Goal: Information Seeking & Learning: Learn about a topic

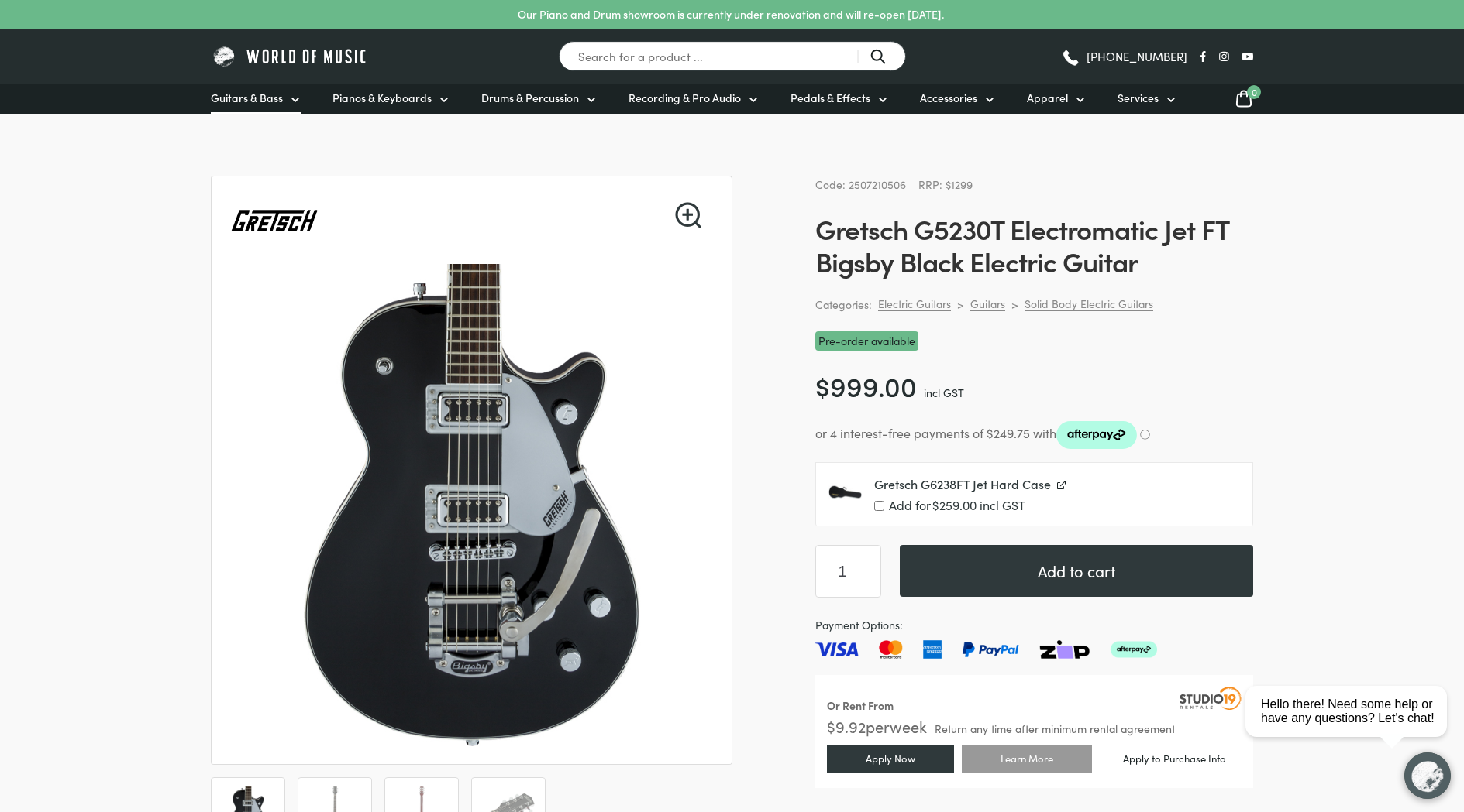
click at [285, 97] on link "Guitars & Bass" at bounding box center [256, 99] width 91 height 30
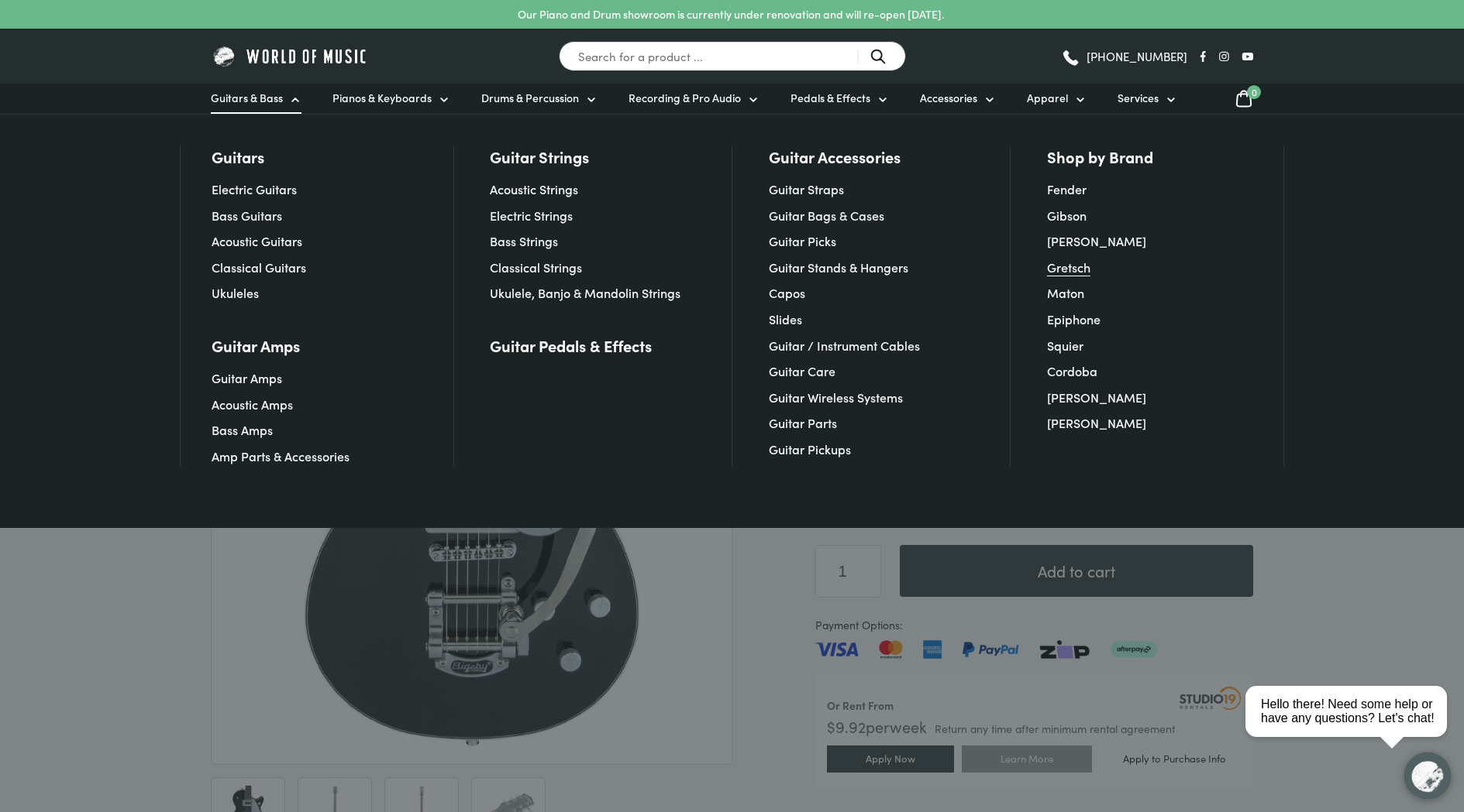
click at [1075, 265] on link "Gretsch" at bounding box center [1068, 267] width 43 height 17
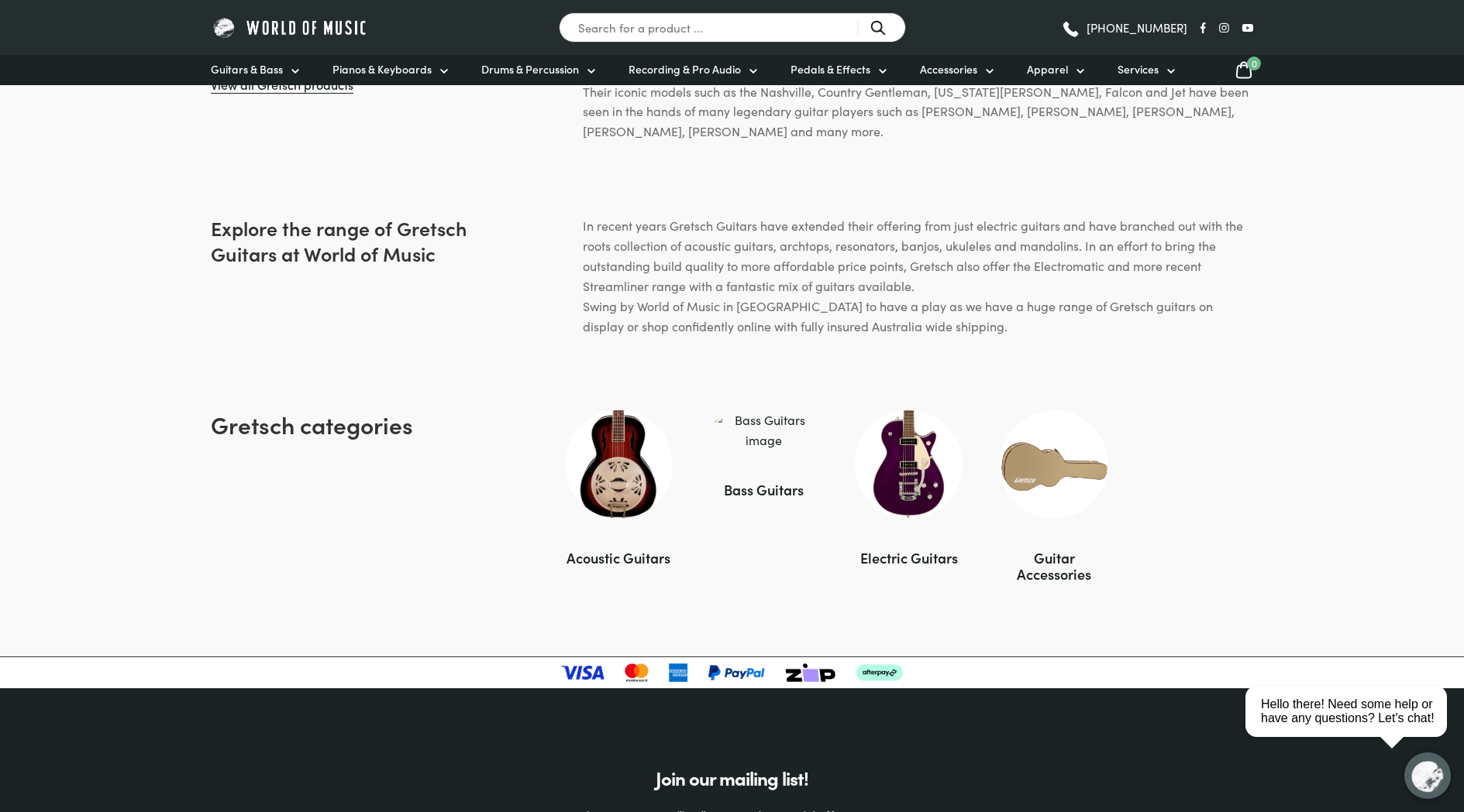
scroll to position [754, 0]
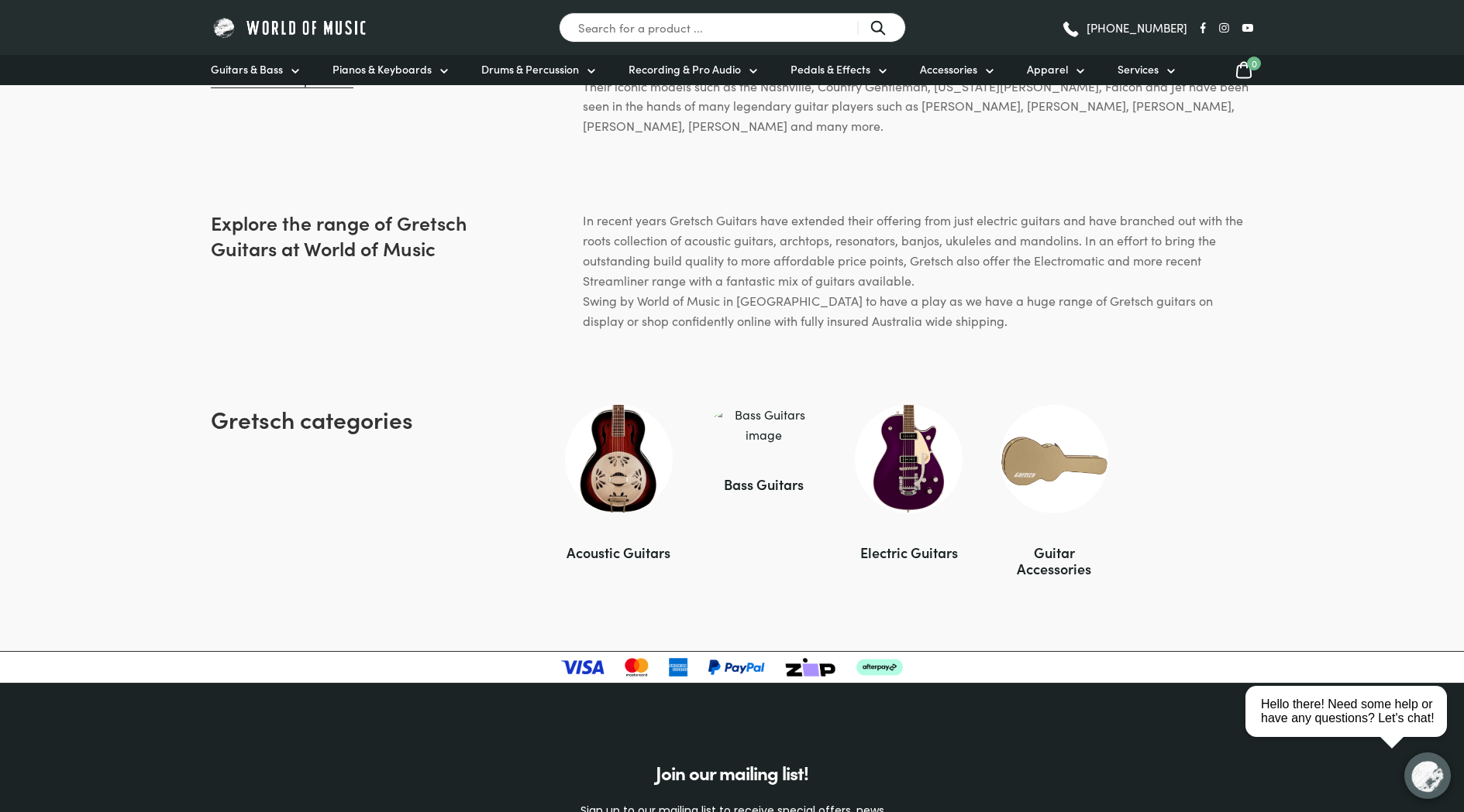
click at [898, 558] on div "Electric Guitars" at bounding box center [908, 552] width 108 height 16
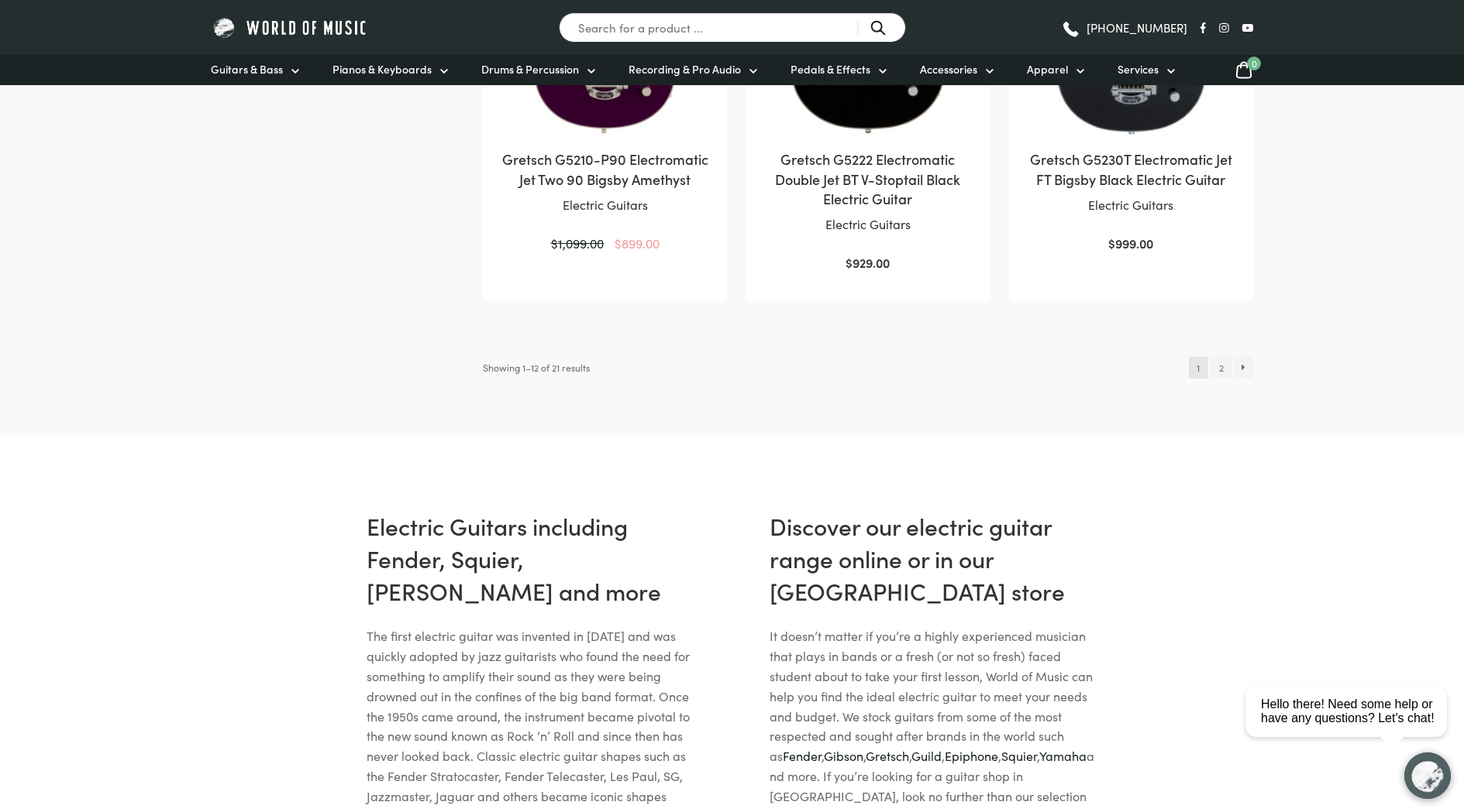
scroll to position [1761, 0]
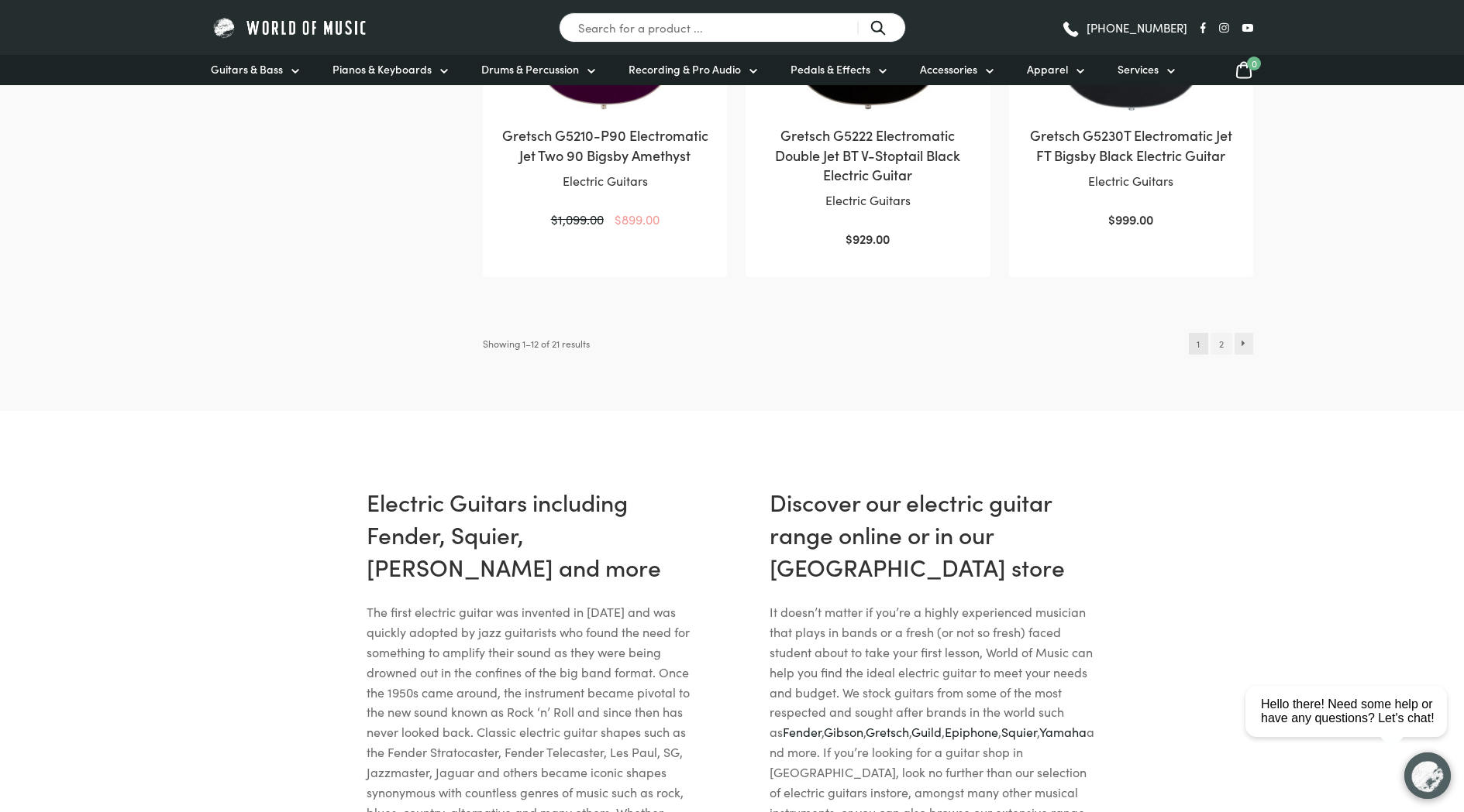
click at [1244, 355] on link "→" at bounding box center [1243, 344] width 19 height 22
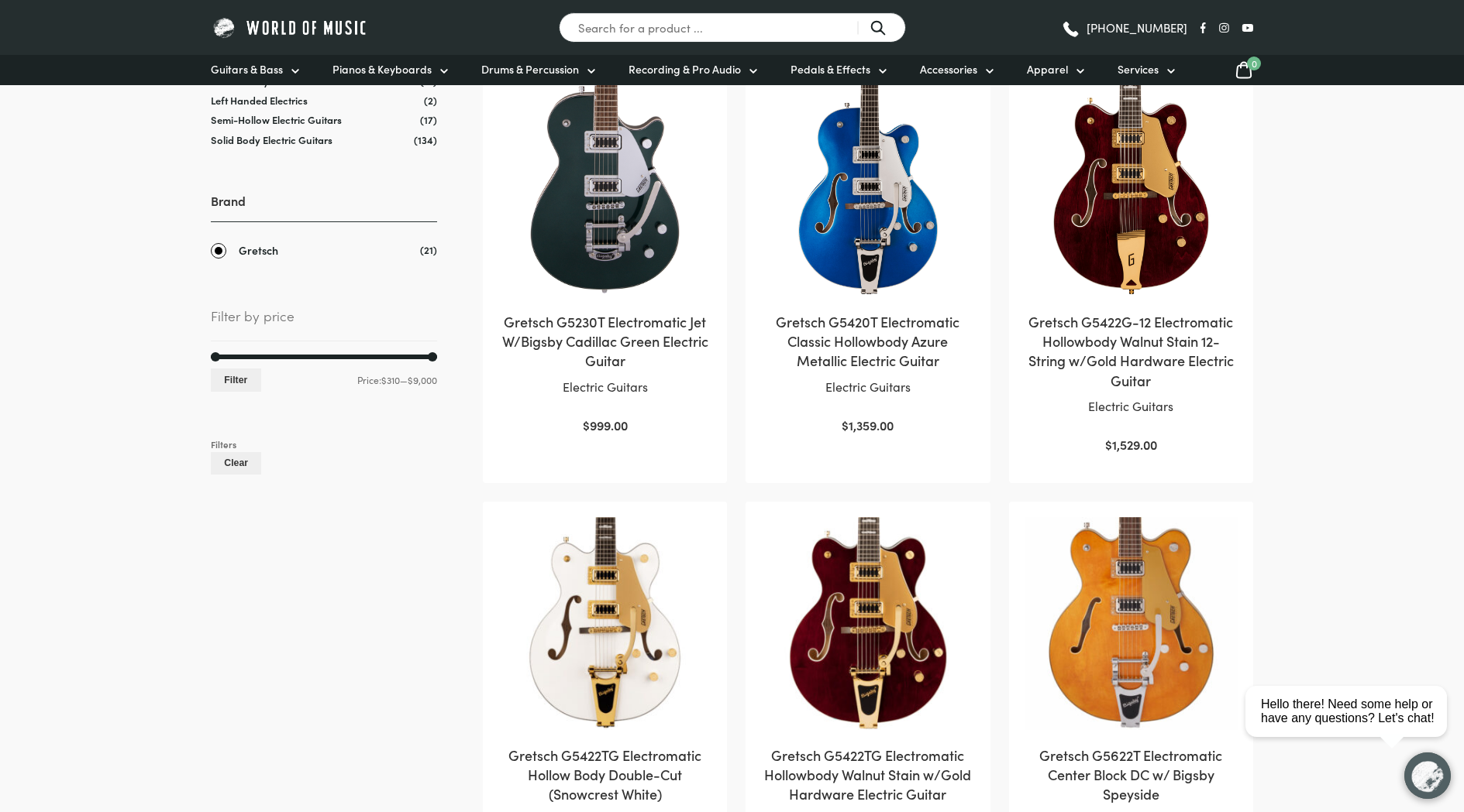
scroll to position [311, 0]
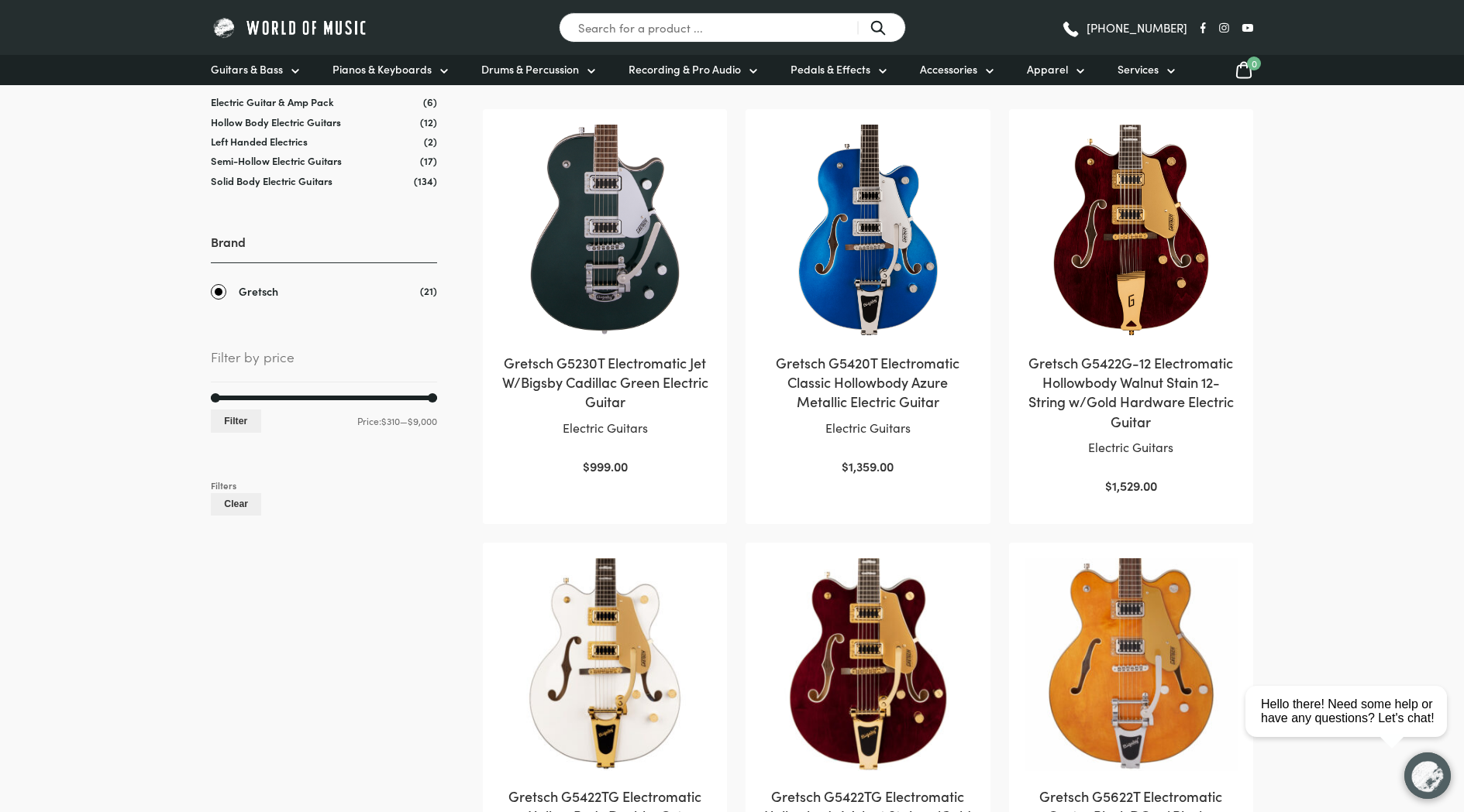
click at [620, 382] on h2 "Gretsch G5230T Electromatic Jet W/Bigsby Cadillac Green Electric Guitar" at bounding box center [605, 383] width 213 height 59
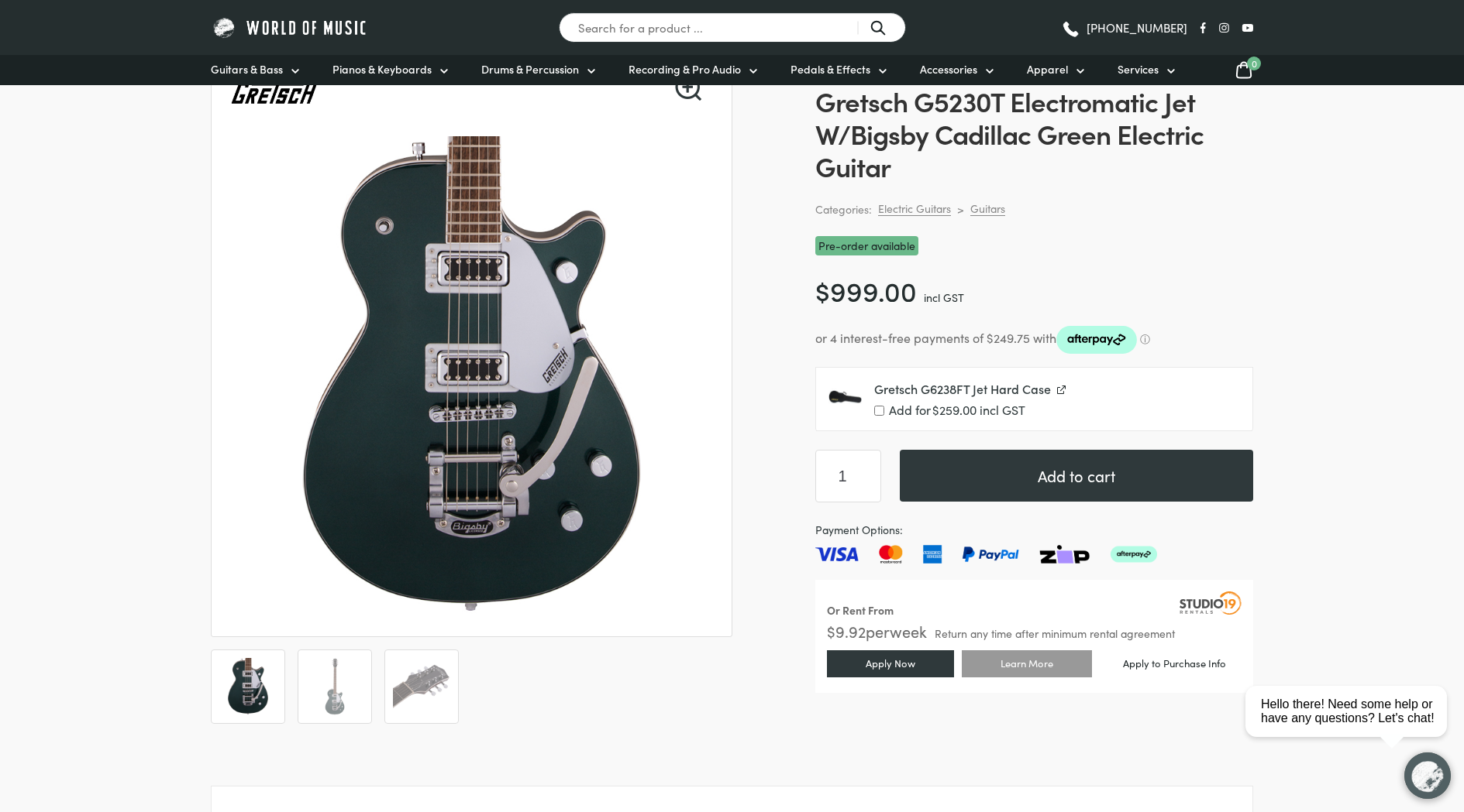
scroll to position [517, 0]
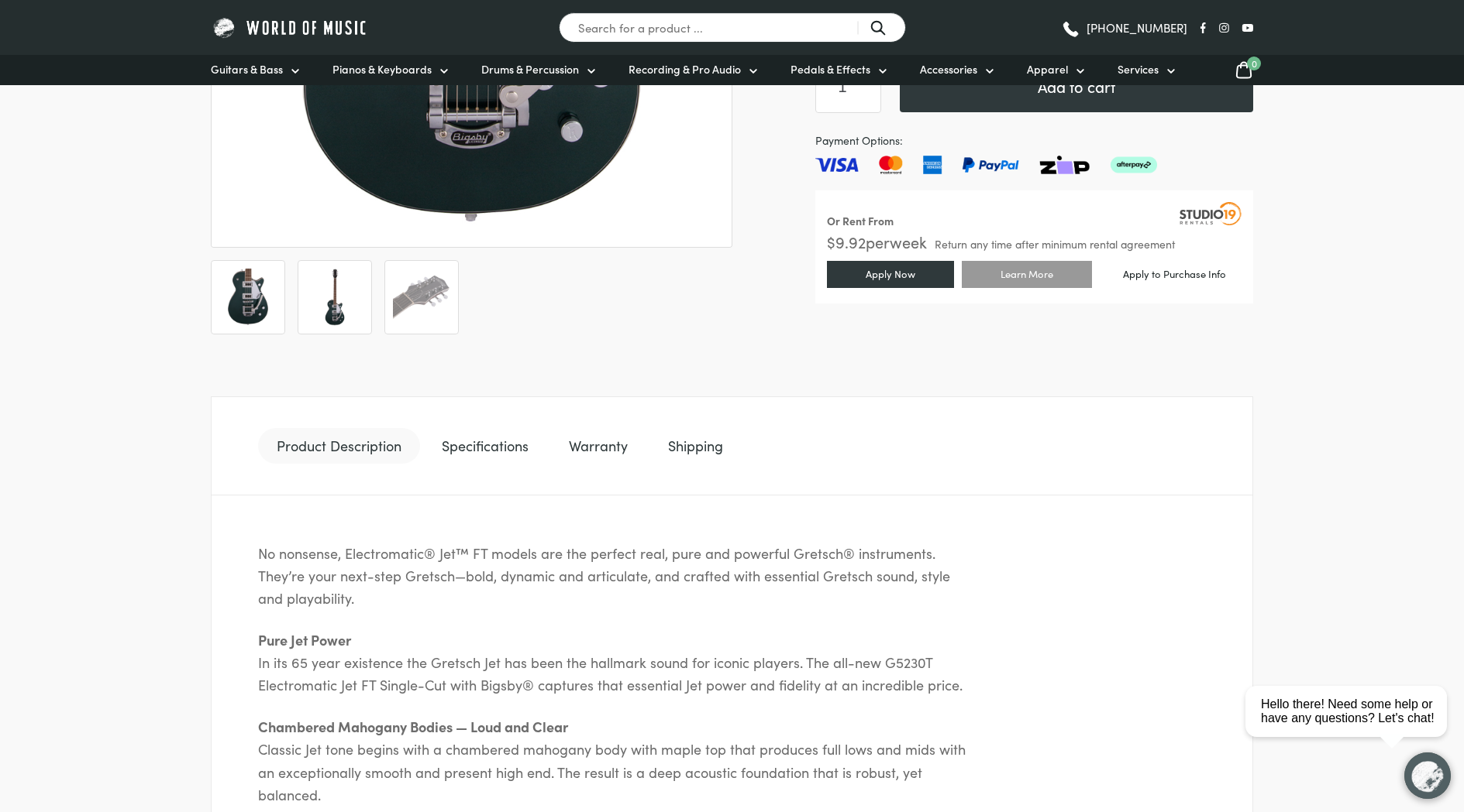
click at [346, 297] on img at bounding box center [334, 297] width 57 height 57
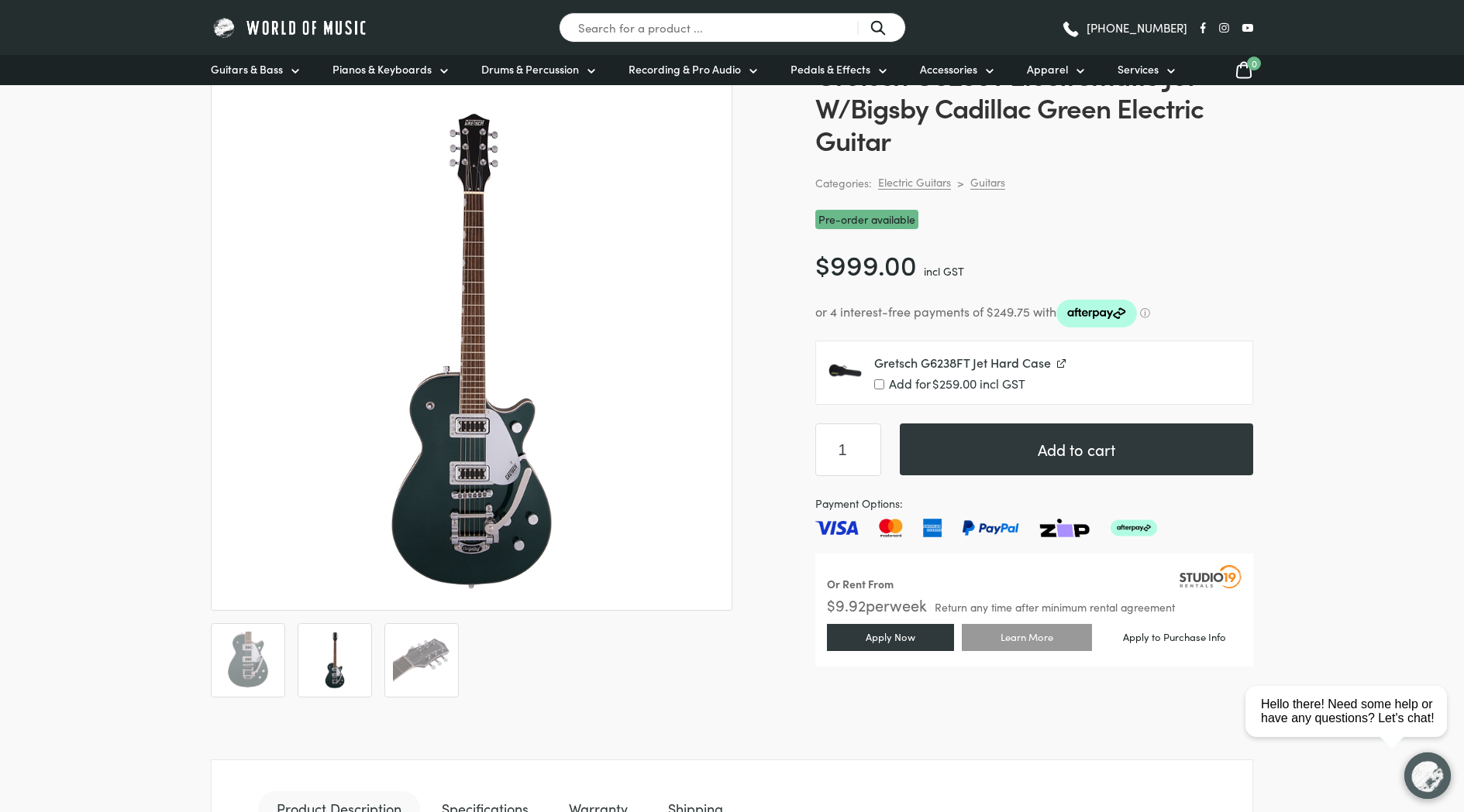
scroll to position [185, 0]
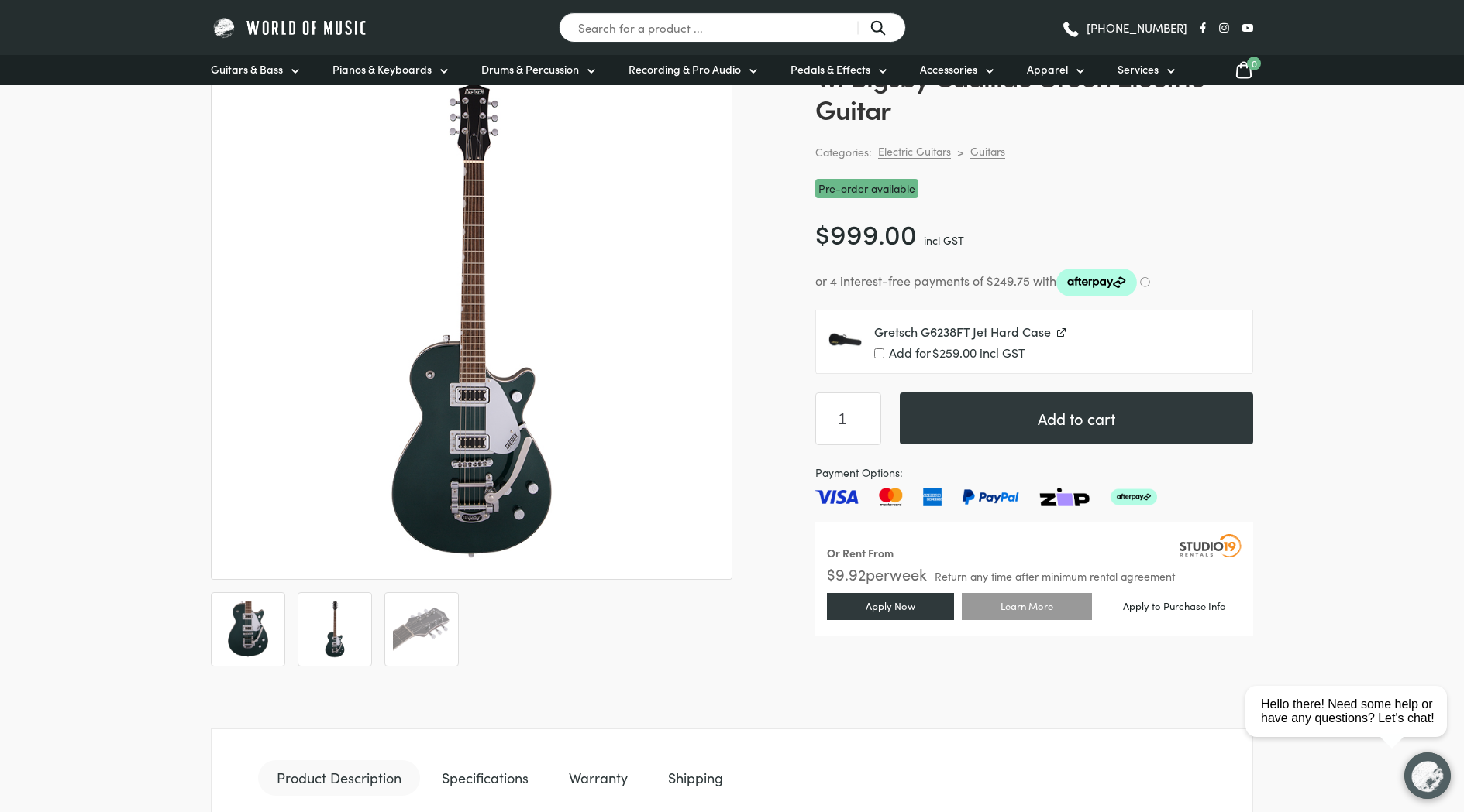
click at [241, 630] on img at bounding box center [247, 629] width 57 height 57
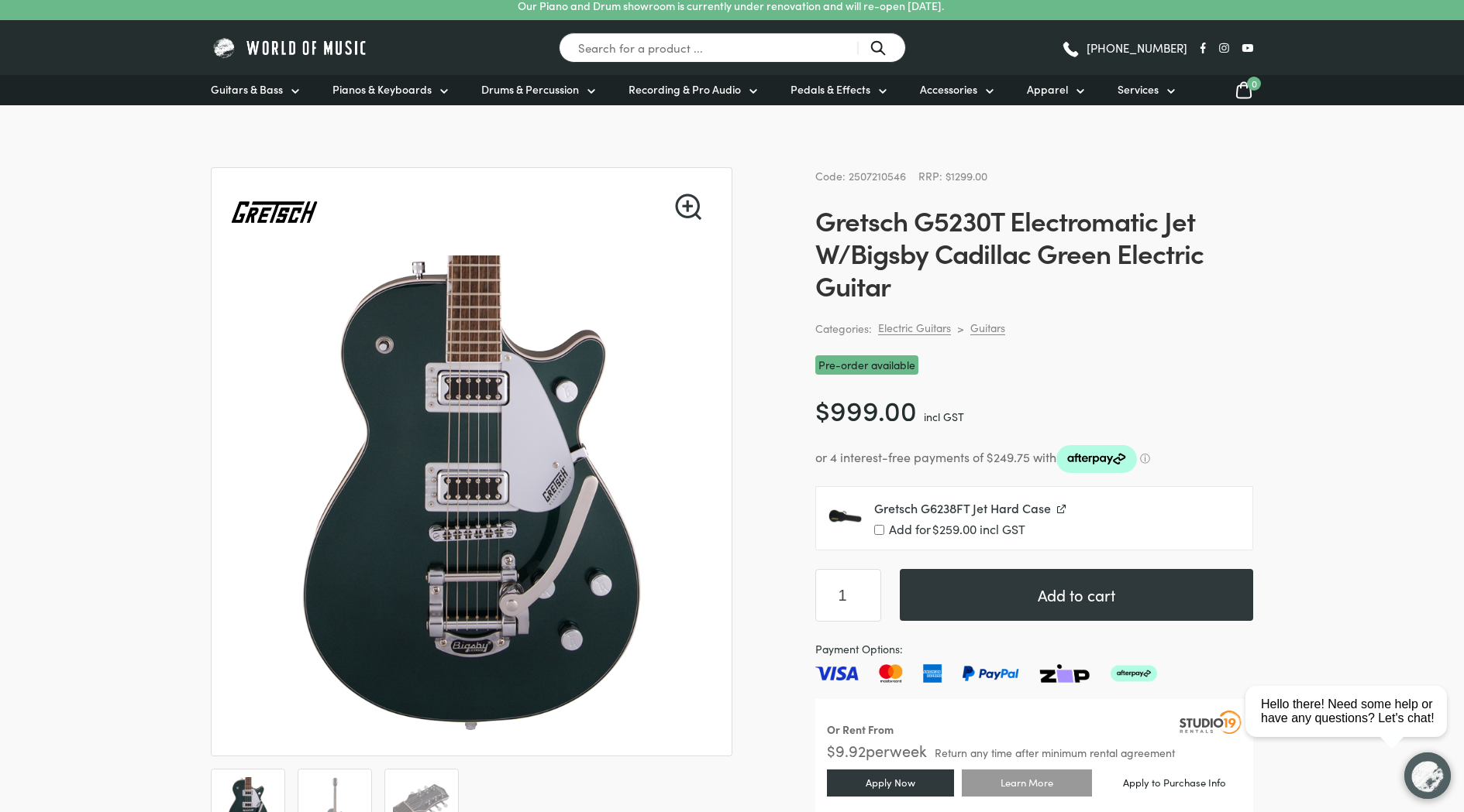
scroll to position [5, 0]
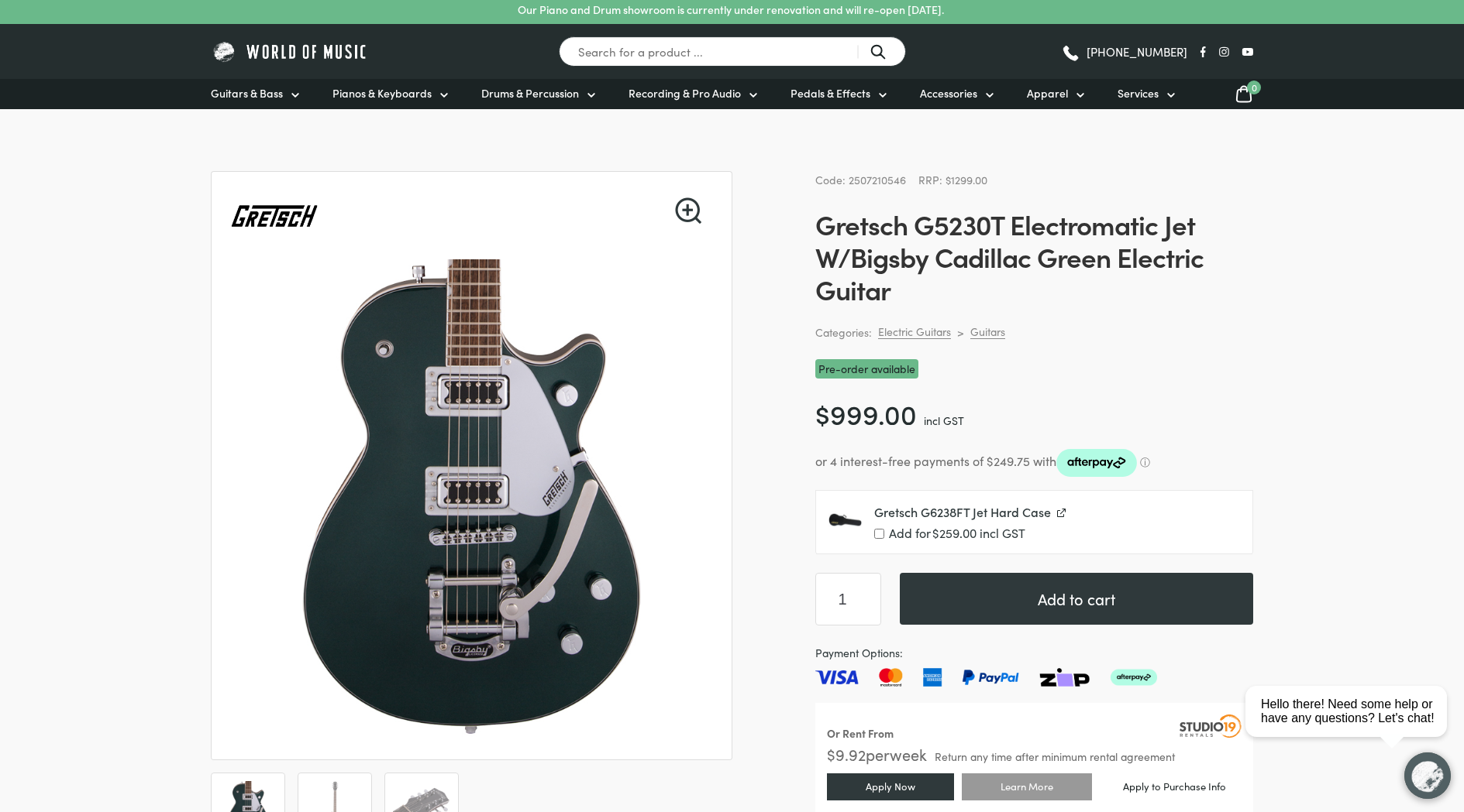
click at [682, 212] on link "🔍" at bounding box center [688, 211] width 26 height 26
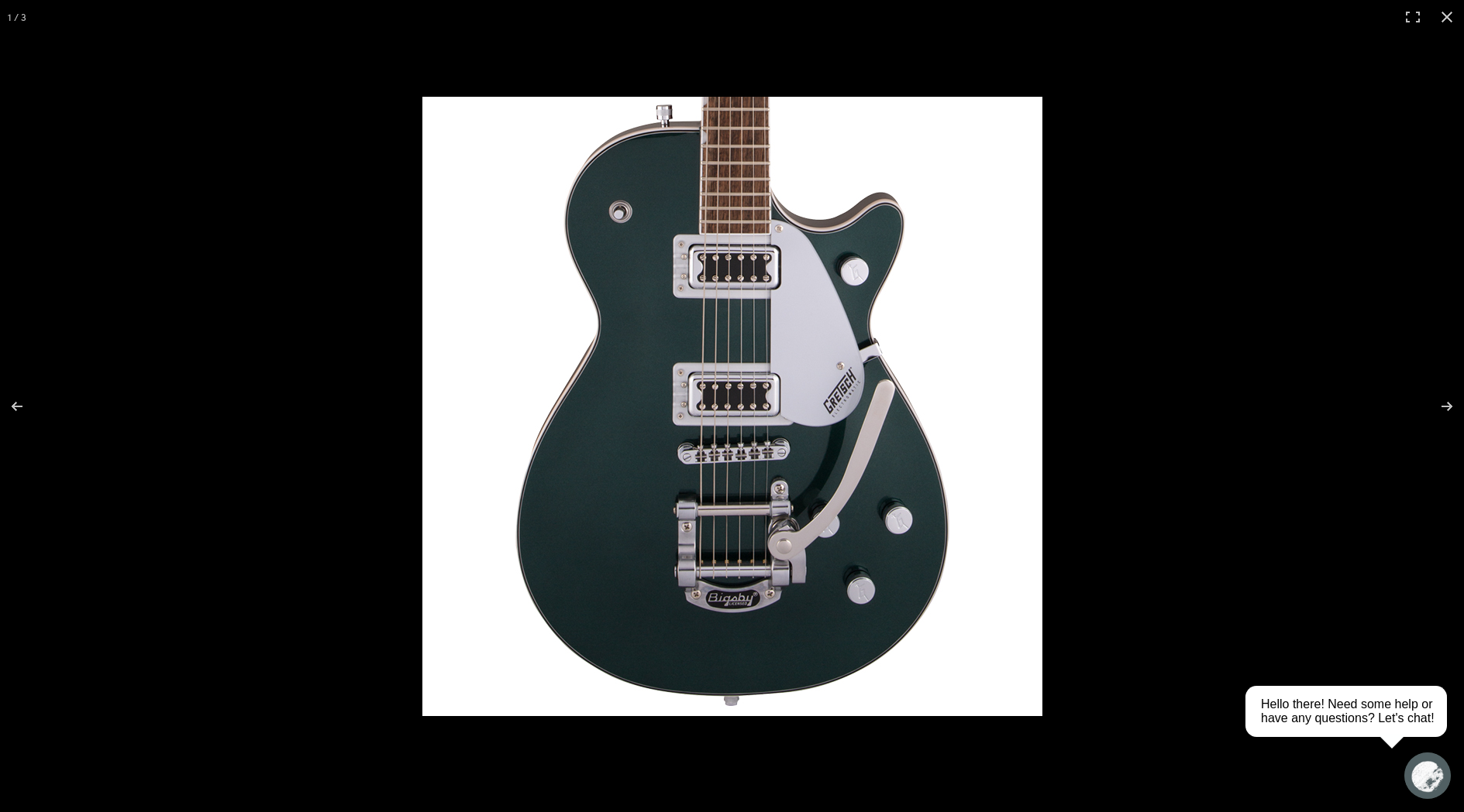
click at [820, 373] on img at bounding box center [732, 406] width 620 height 619
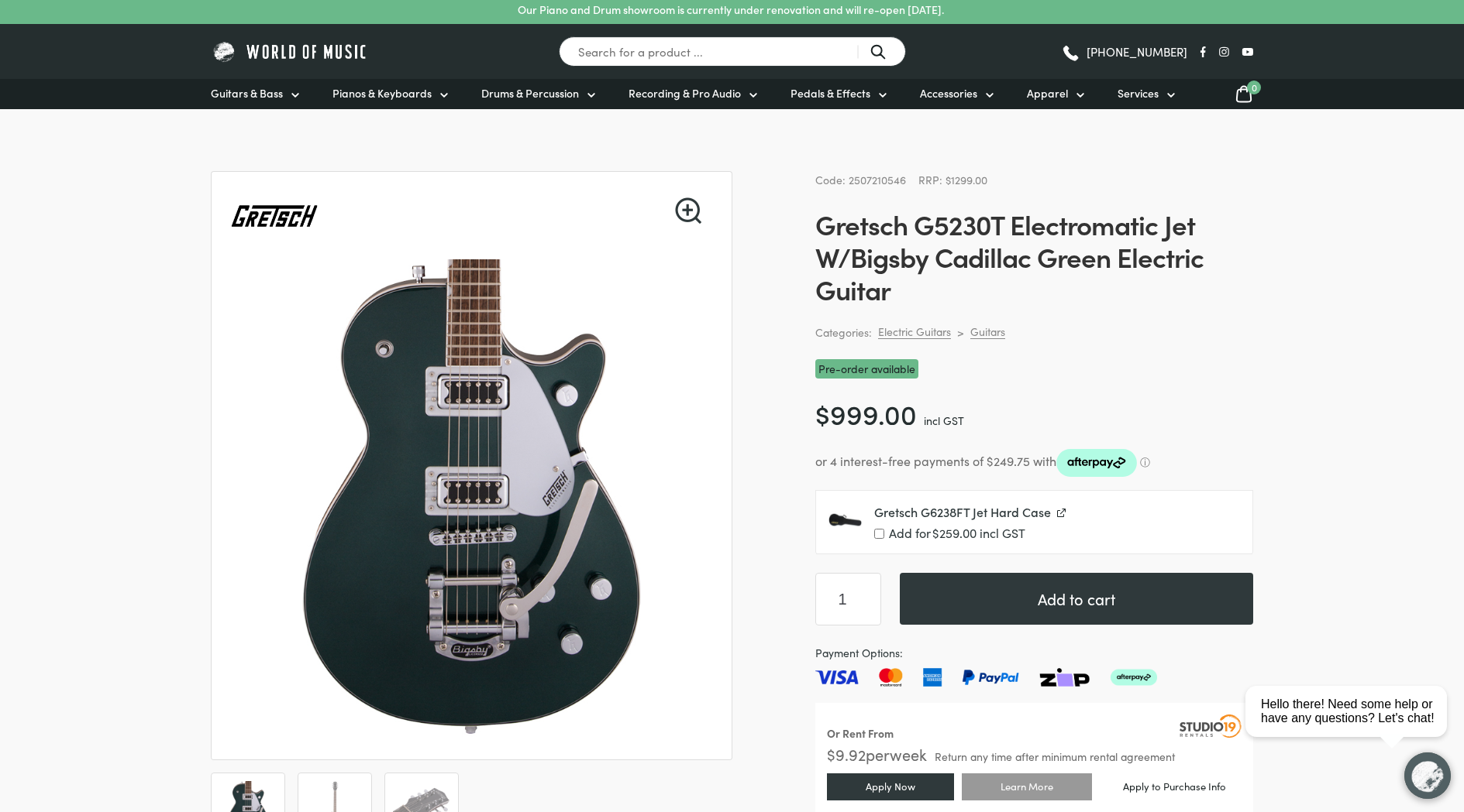
click at [682, 202] on link "🔍" at bounding box center [688, 211] width 26 height 26
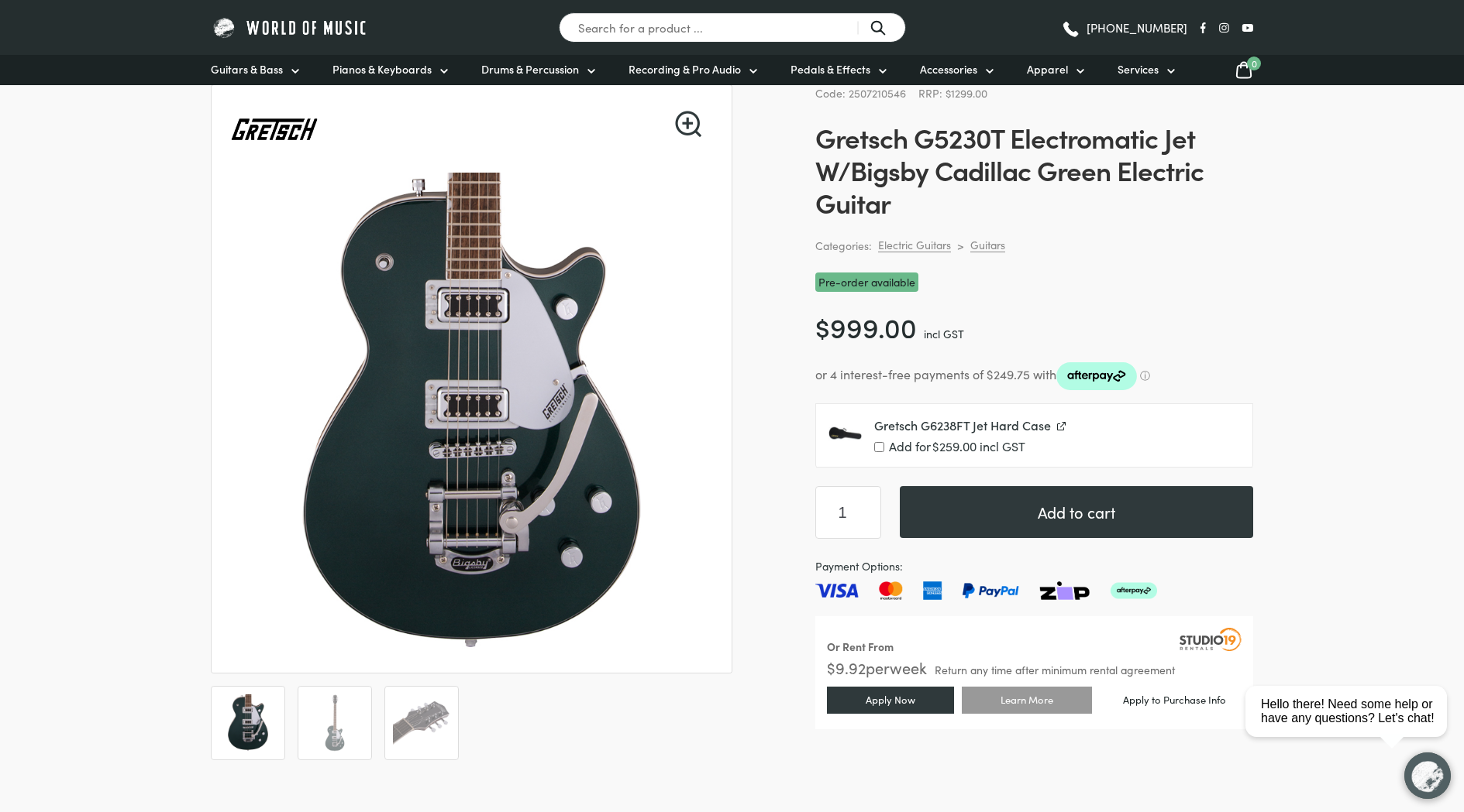
scroll to position [0, 0]
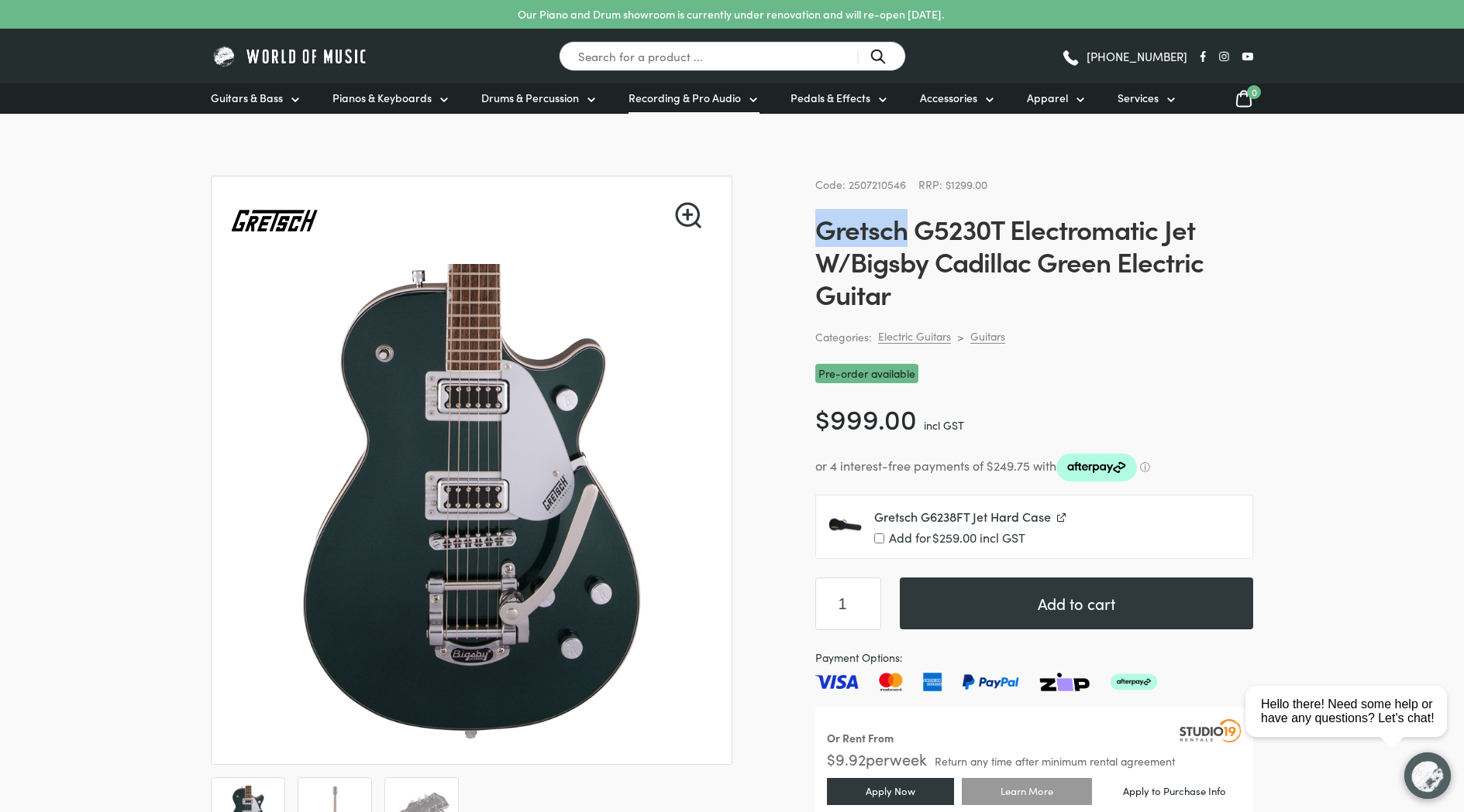
drag, startPoint x: 818, startPoint y: 230, endPoint x: 747, endPoint y: 99, distance: 149.0
click at [900, 230] on h1 "Gretsch G5230T Electromatic Jet W/Bigsby Cadillac Green Electric Guitar" at bounding box center [1034, 261] width 438 height 98
copy h1 "Gretsch"
